Goal: Task Accomplishment & Management: Manage account settings

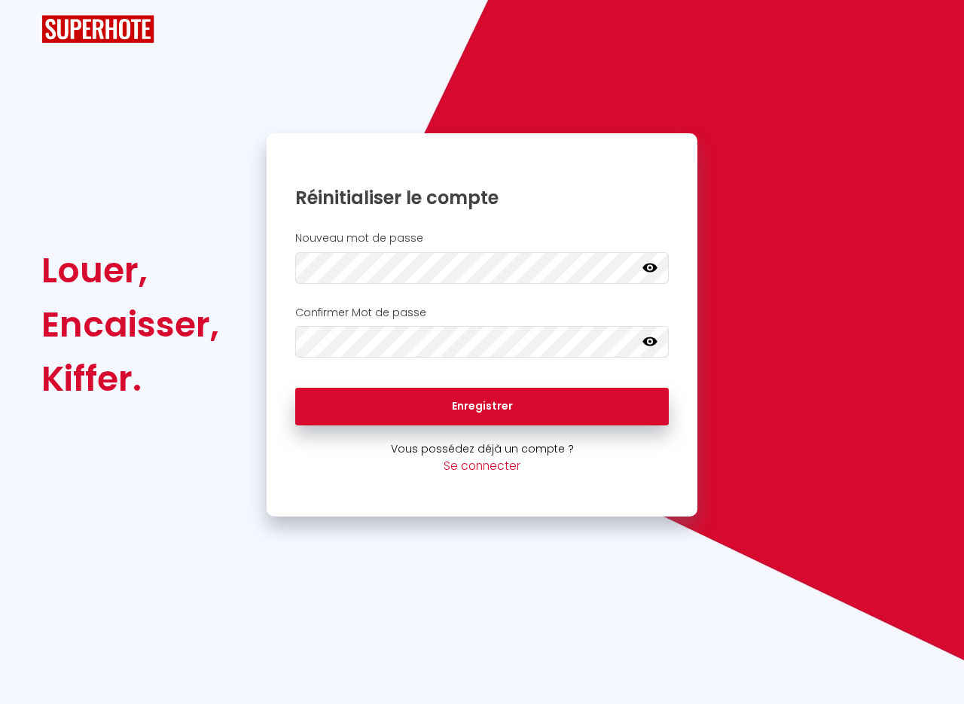
click at [648, 268] on icon at bounding box center [649, 267] width 15 height 15
click at [235, 267] on div "Louer, Encaisser, Kiffer. Réinitialiser le compte Nouveau mot de passe Votre mo…" at bounding box center [482, 325] width 900 height 384
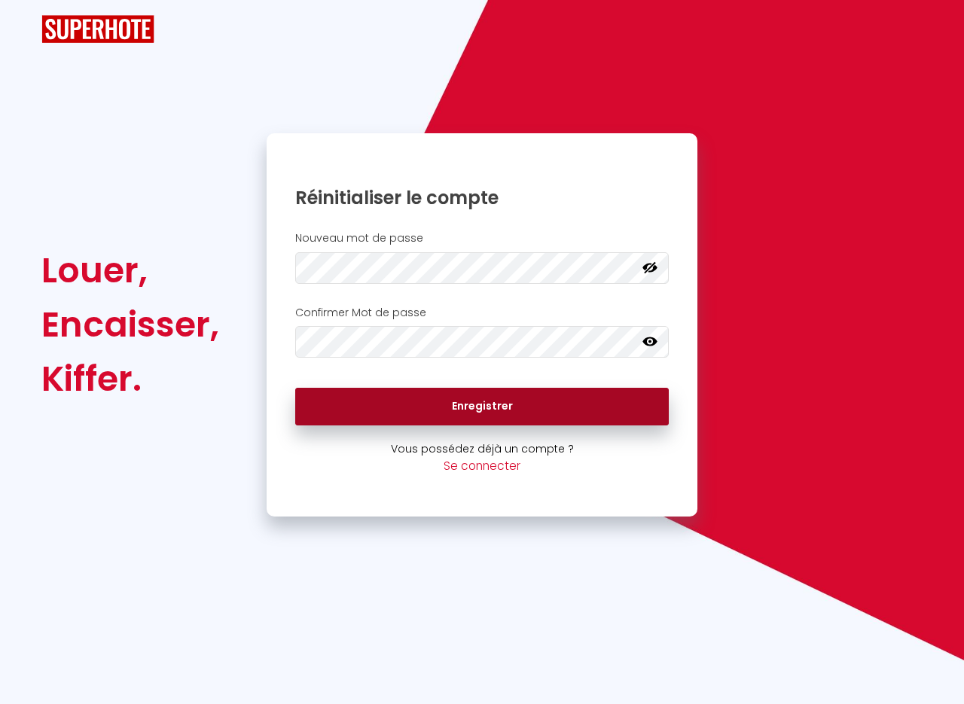
click at [490, 411] on button "Enregistrer" at bounding box center [481, 407] width 373 height 38
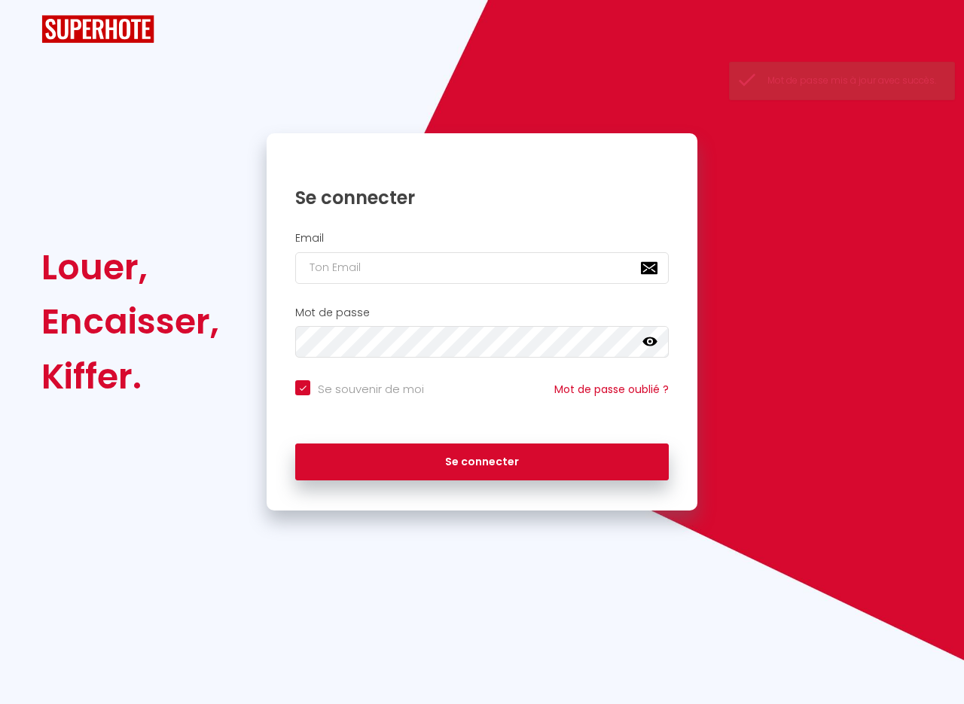
checkbox input "true"
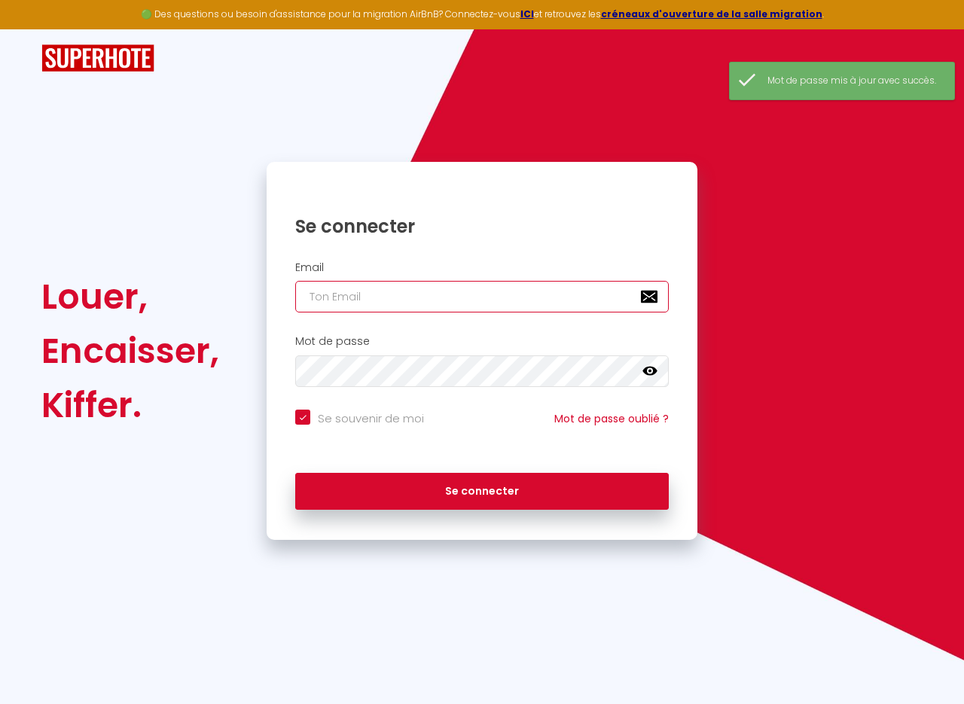
type input "[EMAIL_ADDRESS][DOMAIN_NAME]"
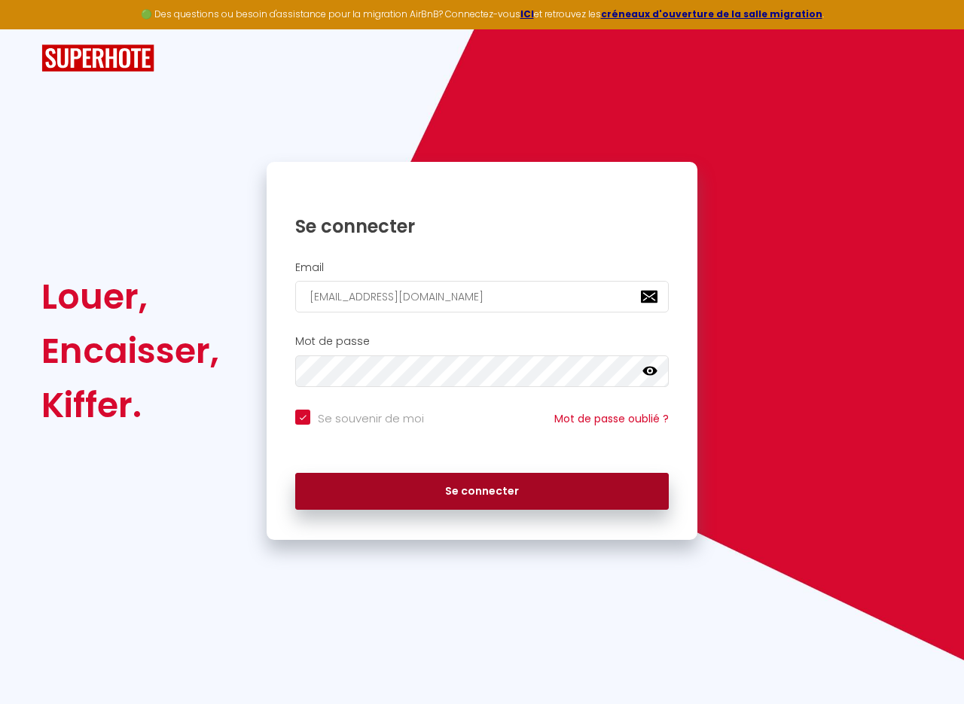
click at [495, 487] on button "Se connecter" at bounding box center [481, 492] width 373 height 38
checkbox input "true"
